Goal: Transaction & Acquisition: Purchase product/service

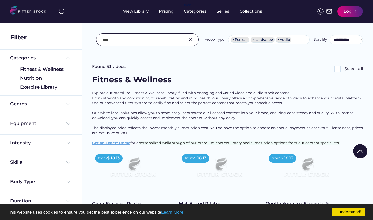
select select "**********"
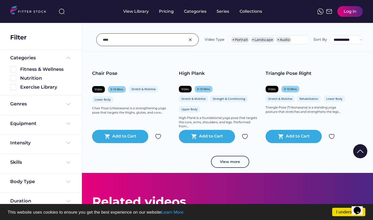
scroll to position [3419, 0]
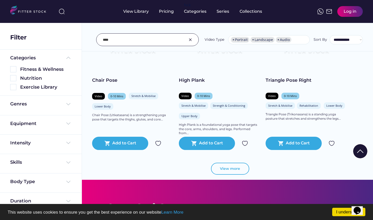
click at [232, 176] on div "View more" at bounding box center [227, 171] width 271 height 17
click at [232, 171] on button "View more" at bounding box center [230, 169] width 38 height 12
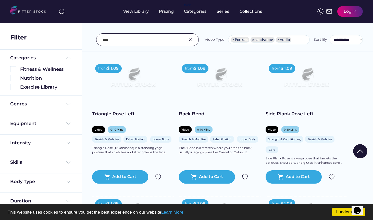
scroll to position [3516, 0]
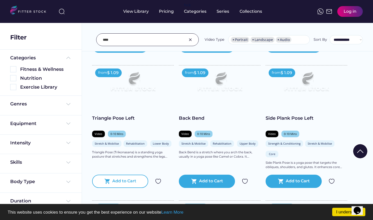
click at [118, 184] on div "Add to Cart" at bounding box center [124, 182] width 24 height 6
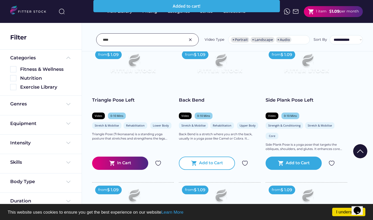
scroll to position [3540, 0]
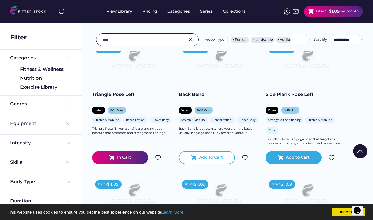
click at [207, 154] on div "shopping_cart Add to Cart" at bounding box center [207, 157] width 56 height 13
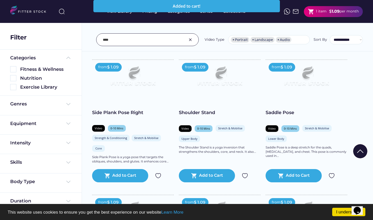
scroll to position [3665, 0]
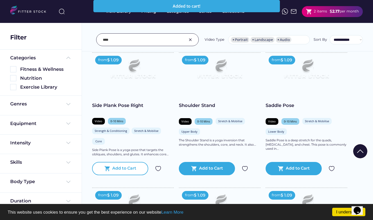
click at [120, 169] on div "Add to Cart" at bounding box center [124, 169] width 24 height 6
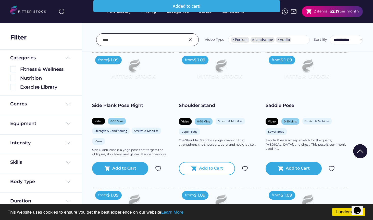
click at [195, 171] on text "shopping_cart" at bounding box center [194, 169] width 6 height 6
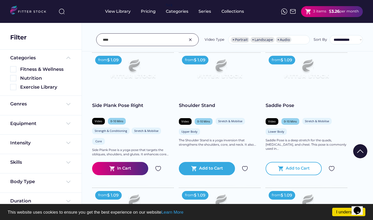
click at [276, 171] on div "shopping_cart Add to Cart" at bounding box center [294, 168] width 56 height 13
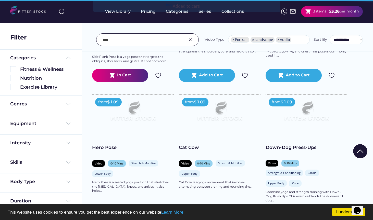
scroll to position [3759, 0]
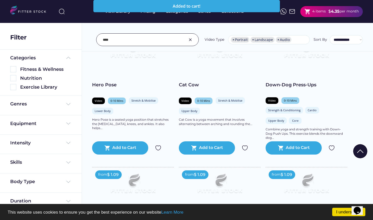
click at [188, 179] on div at bounding box center [187, 190] width 26 height 26
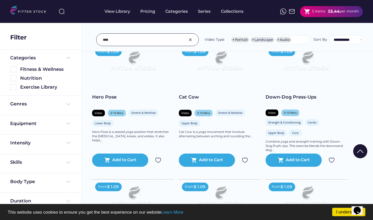
scroll to position [3824, 0]
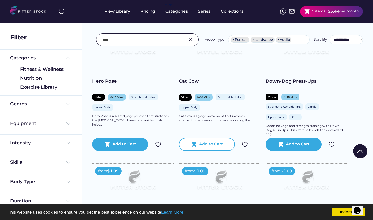
click at [203, 142] on div "Add to Cart" at bounding box center [211, 145] width 24 height 6
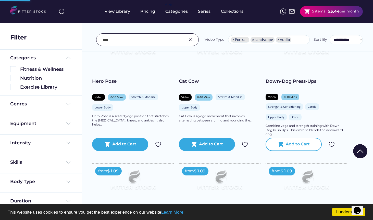
click at [298, 145] on div "Add to Cart" at bounding box center [298, 145] width 24 height 6
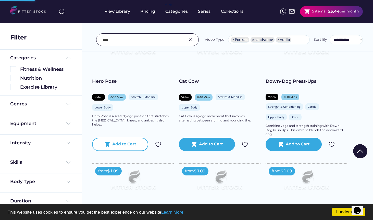
click at [127, 142] on div "Add to Cart" at bounding box center [124, 145] width 24 height 6
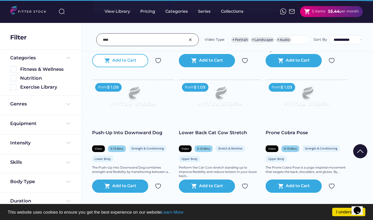
scroll to position [3909, 0]
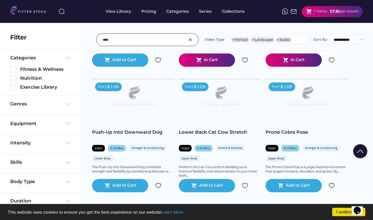
click at [196, 186] on div at bounding box center [187, 190] width 26 height 26
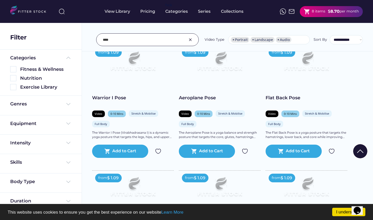
scroll to position [2903, 0]
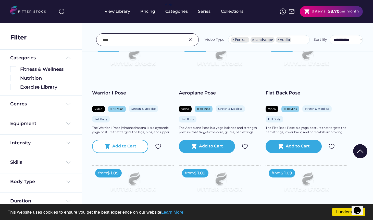
click at [121, 143] on div "shopping_cart Add to Cart" at bounding box center [120, 146] width 56 height 13
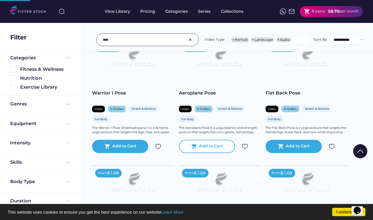
click at [200, 143] on div "shopping_cart Add to Cart" at bounding box center [207, 146] width 56 height 13
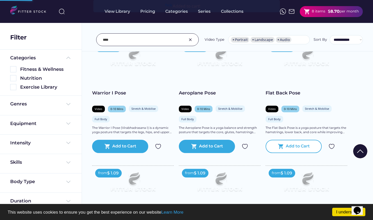
click at [281, 144] on text "shopping_cart" at bounding box center [281, 147] width 6 height 6
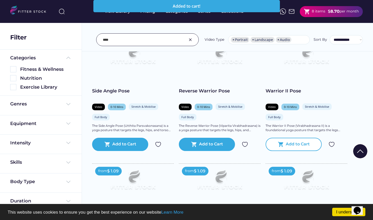
scroll to position [2766, 0]
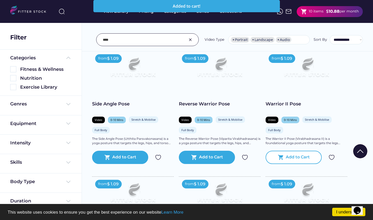
click at [293, 158] on div "Add to Cart" at bounding box center [298, 158] width 24 height 6
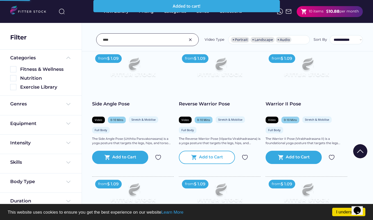
click at [192, 157] on text "shopping_cart" at bounding box center [194, 158] width 6 height 6
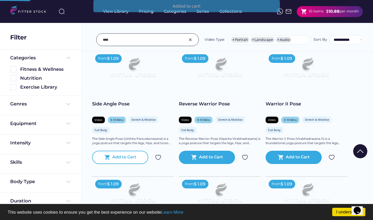
click at [110, 163] on div "shopping_cart Add to Cart" at bounding box center [120, 157] width 56 height 13
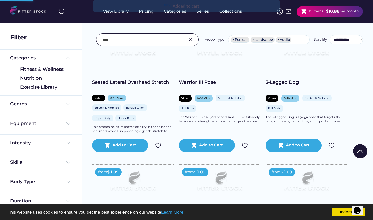
scroll to position [2641, 0]
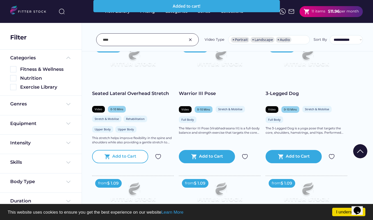
click at [119, 160] on div "shopping_cart Add to Cart" at bounding box center [120, 156] width 56 height 13
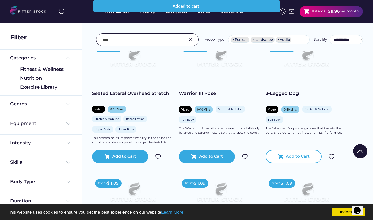
click at [280, 158] on text "shopping_cart" at bounding box center [281, 157] width 6 height 6
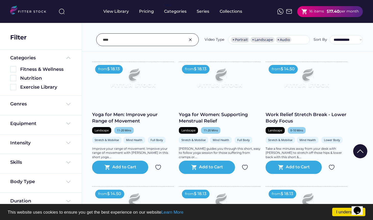
scroll to position [1855, 0]
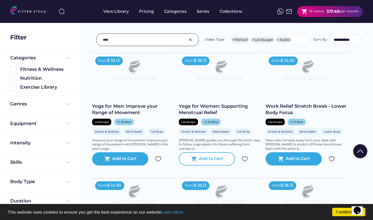
click at [220, 166] on div "shopping_cart Add to Cart" at bounding box center [207, 159] width 56 height 13
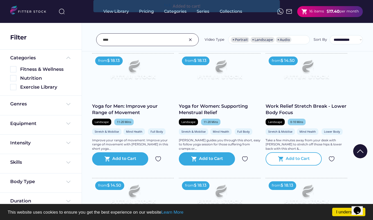
click at [302, 162] on div "Add to Cart" at bounding box center [298, 159] width 24 height 6
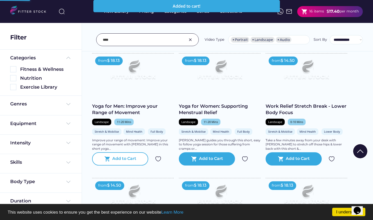
click at [123, 162] on div "Add to Cart" at bounding box center [124, 159] width 24 height 6
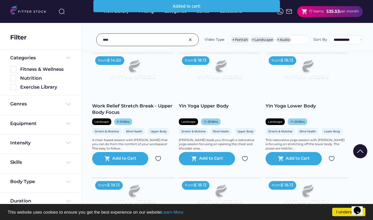
scroll to position [1982, 0]
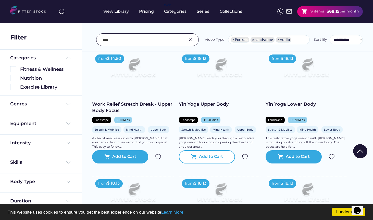
click at [208, 160] on div "Add to Cart" at bounding box center [211, 157] width 24 height 6
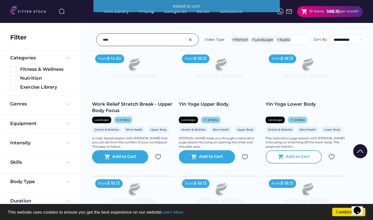
click at [284, 160] on text "shopping_cart" at bounding box center [281, 157] width 6 height 6
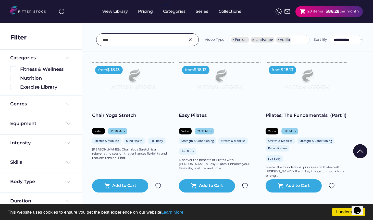
scroll to position [2099, 0]
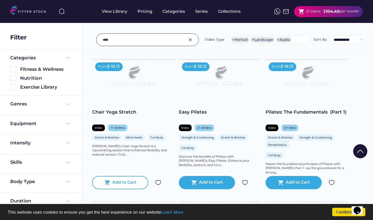
click at [133, 185] on div "Add to Cart" at bounding box center [124, 183] width 24 height 6
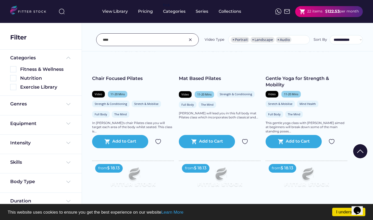
scroll to position [117, 0]
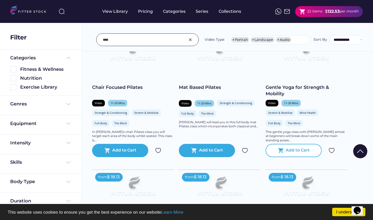
click at [285, 156] on div "shopping_cart Add to Cart" at bounding box center [294, 150] width 56 height 13
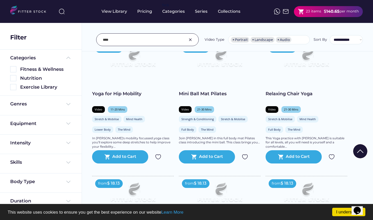
scroll to position [241, 0]
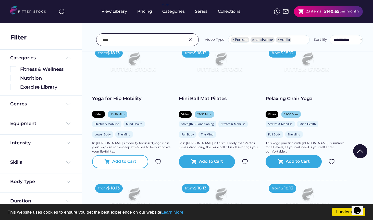
click at [134, 165] on div "Add to Cart" at bounding box center [124, 162] width 24 height 6
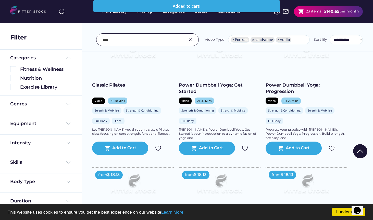
scroll to position [396, 0]
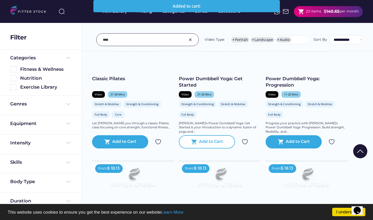
click at [204, 144] on div "Add to Cart" at bounding box center [211, 142] width 24 height 6
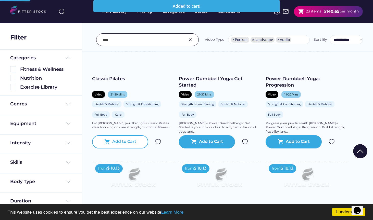
click at [123, 143] on div "shopping_cart Add to Cart" at bounding box center [120, 142] width 56 height 13
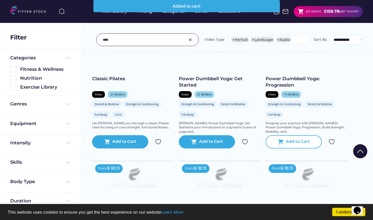
click at [284, 145] on text "shopping_cart" at bounding box center [281, 142] width 6 height 6
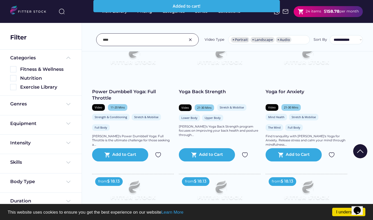
scroll to position [525, 0]
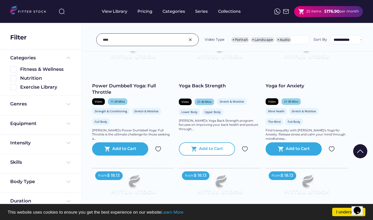
click at [208, 152] on div "Add to Cart" at bounding box center [211, 149] width 24 height 6
click at [303, 156] on div "shopping_cart Add to Cart" at bounding box center [294, 149] width 56 height 13
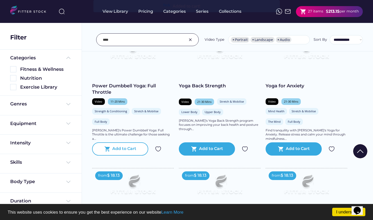
click at [124, 156] on div "shopping_cart Add to Cart" at bounding box center [120, 149] width 56 height 13
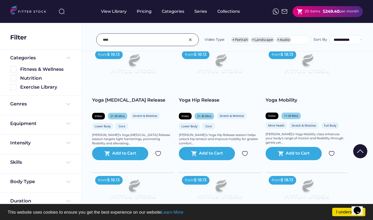
scroll to position [650, 0]
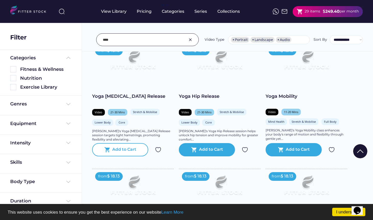
click at [124, 153] on div "Add to Cart" at bounding box center [124, 150] width 24 height 6
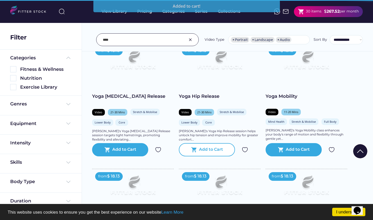
click at [210, 153] on div "Add to Cart" at bounding box center [211, 150] width 24 height 6
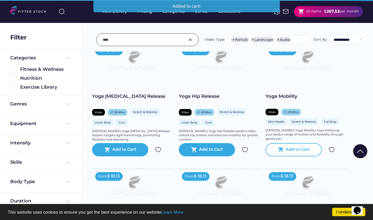
click at [292, 153] on div "Add to Cart" at bounding box center [298, 150] width 24 height 6
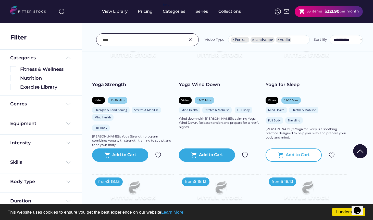
scroll to position [778, 0]
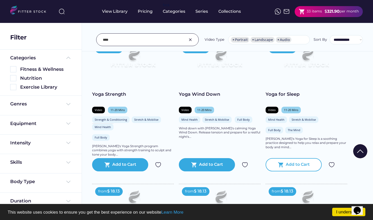
click at [301, 172] on div "shopping_cart Add to Cart" at bounding box center [294, 164] width 56 height 13
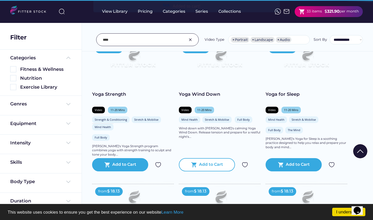
click at [211, 168] on div "Add to Cart" at bounding box center [211, 165] width 24 height 6
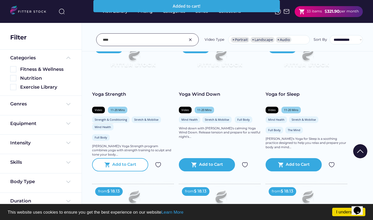
click at [129, 168] on div "Add to Cart" at bounding box center [124, 165] width 24 height 6
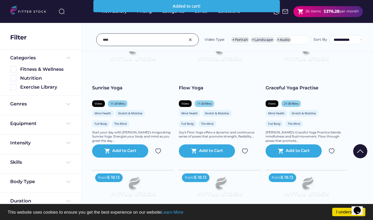
scroll to position [928, 0]
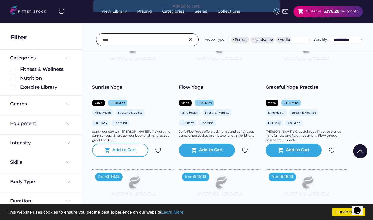
click at [120, 154] on div "Add to Cart" at bounding box center [124, 151] width 24 height 6
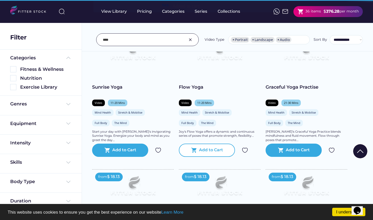
click at [203, 151] on div "shopping_cart Add to Cart" at bounding box center [207, 150] width 56 height 13
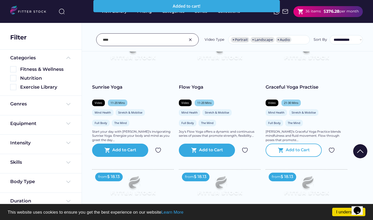
click at [292, 154] on div "Add to Cart" at bounding box center [298, 151] width 24 height 6
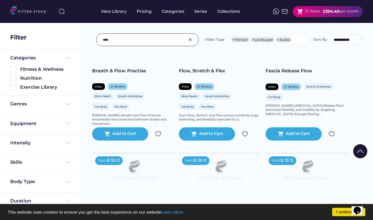
scroll to position [1090, 0]
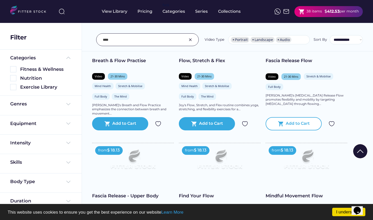
click at [291, 127] on div "Add to Cart" at bounding box center [298, 124] width 24 height 6
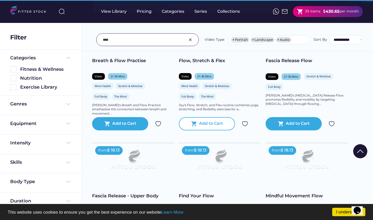
click at [207, 131] on div "shopping_cart Add to Cart" at bounding box center [207, 123] width 56 height 13
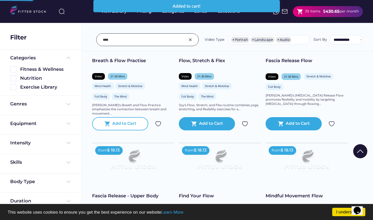
click at [120, 127] on div "Add to Cart" at bounding box center [124, 124] width 24 height 6
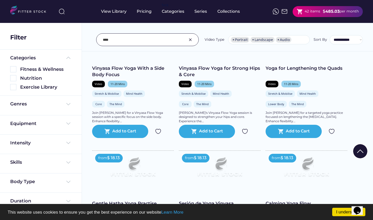
scroll to position [1500, 0]
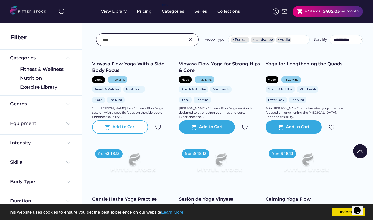
click at [122, 129] on div "Add to Cart" at bounding box center [124, 127] width 24 height 6
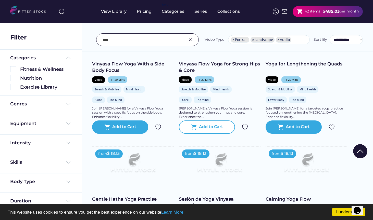
click at [216, 130] on div "Add to Cart" at bounding box center [211, 127] width 24 height 6
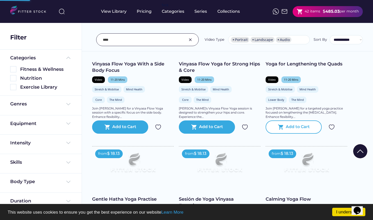
click at [279, 130] on text "shopping_cart" at bounding box center [281, 127] width 6 height 6
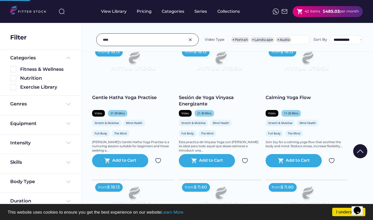
scroll to position [1609, 0]
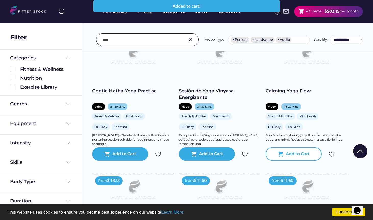
click at [295, 152] on div "from $ 18.13 Calming Yoga Flow Video 11-20 Mins Stretch & Mobilise Mind Health …" at bounding box center [307, 99] width 82 height 123
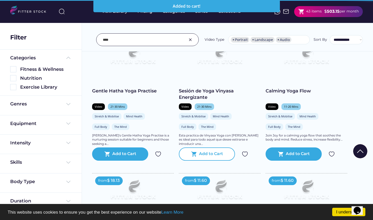
click at [211, 156] on div "Add to Cart" at bounding box center [211, 154] width 24 height 6
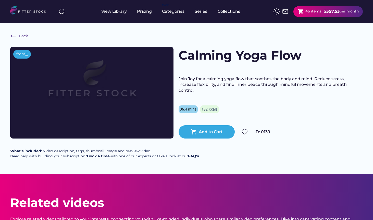
click at [333, 11] on strong "557.53" at bounding box center [332, 11] width 13 height 5
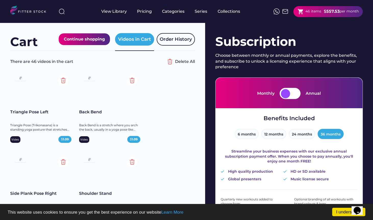
click at [287, 94] on div at bounding box center [285, 93] width 9 height 9
click at [292, 94] on div at bounding box center [294, 93] width 9 height 9
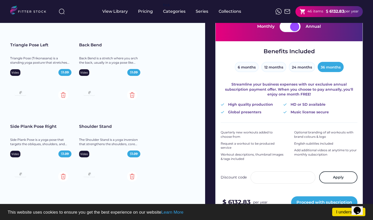
scroll to position [64, 0]
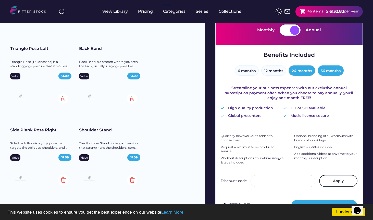
click at [304, 70] on button "24 months" at bounding box center [302, 71] width 26 height 10
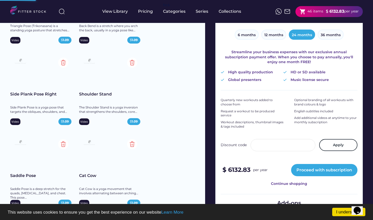
scroll to position [81, 0]
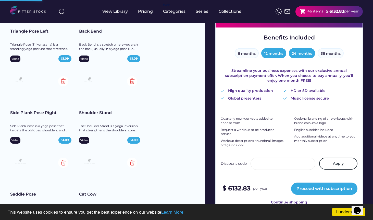
click at [269, 53] on button "12 months" at bounding box center [273, 53] width 25 height 10
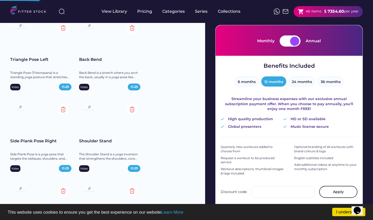
scroll to position [53, 0]
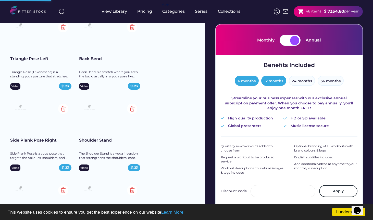
click at [248, 81] on button "6 months" at bounding box center [247, 81] width 24 height 10
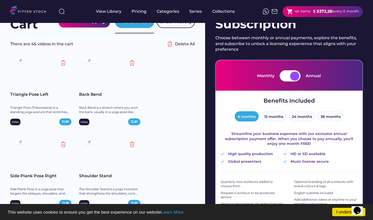
scroll to position [10, 0]
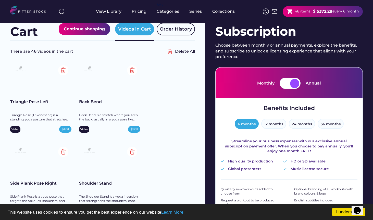
click at [287, 83] on div at bounding box center [285, 83] width 9 height 9
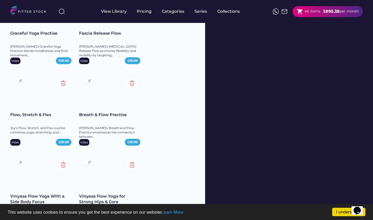
scroll to position [1891, 0]
